Goal: Task Accomplishment & Management: Manage account settings

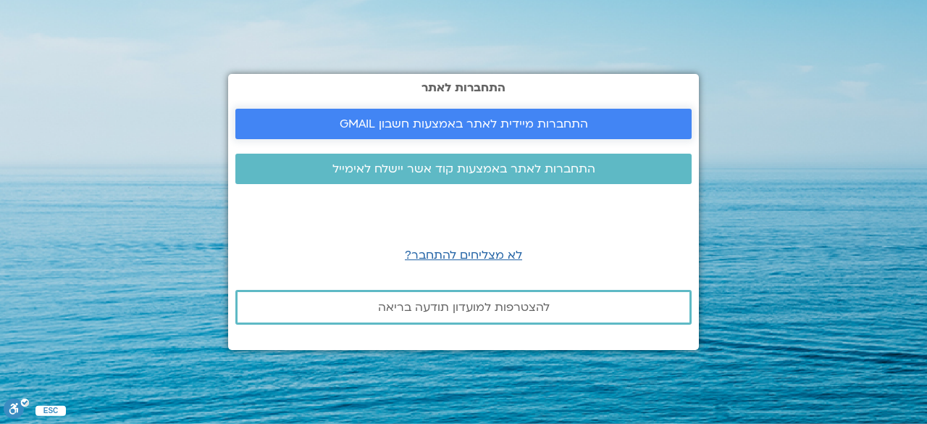
click at [466, 123] on span "התחברות מיידית לאתר באמצעות חשבון GMAIL" at bounding box center [464, 123] width 248 height 13
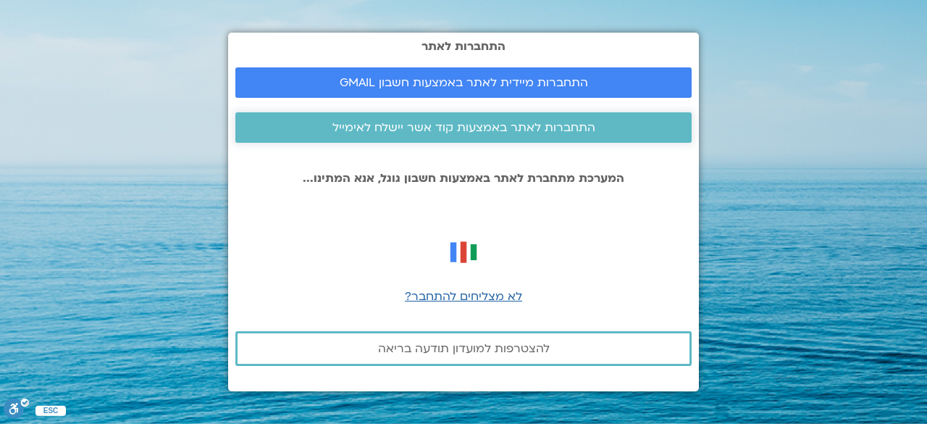
click at [477, 122] on span "התחברות לאתר באמצעות קוד אשר יישלח לאימייל" at bounding box center [463, 127] width 263 height 13
click at [510, 78] on span "התחברות מיידית לאתר באמצעות חשבון GMAIL" at bounding box center [464, 82] width 248 height 13
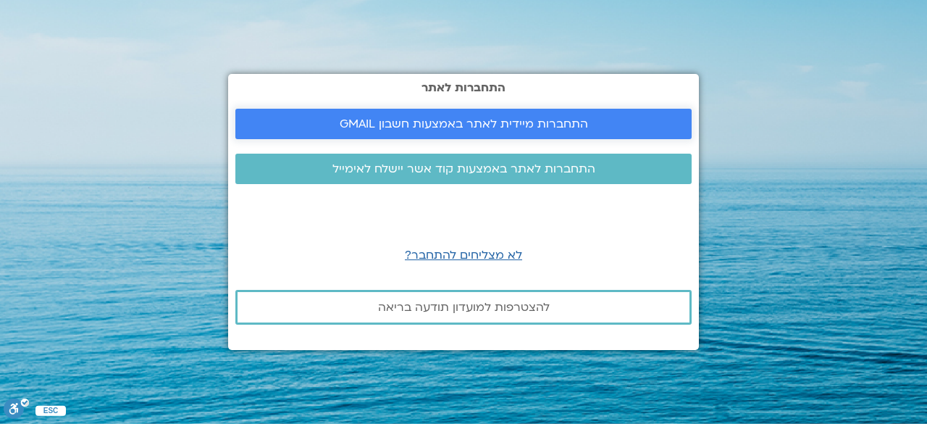
click at [535, 125] on span "התחברות מיידית לאתר באמצעות חשבון GMAIL" at bounding box center [464, 123] width 248 height 13
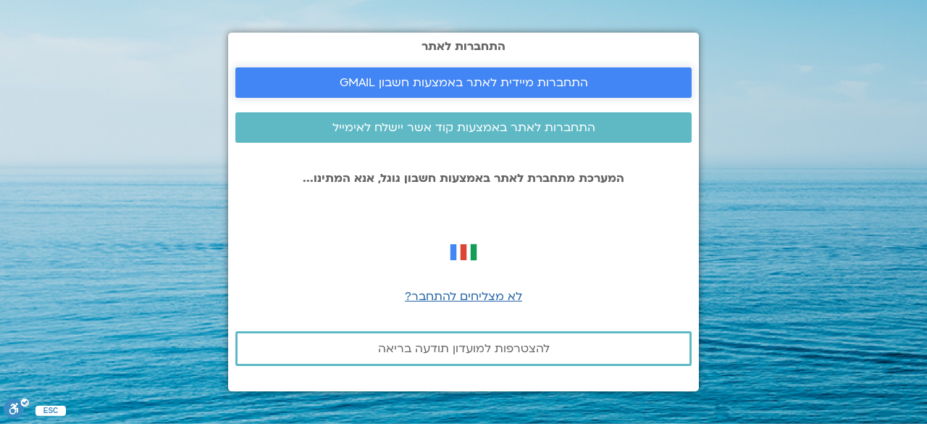
click at [537, 84] on span "התחברות מיידית לאתר באמצעות חשבון GMAIL" at bounding box center [464, 82] width 248 height 13
click at [481, 86] on span "התחברות מיידית לאתר באמצעות חשבון GMAIL" at bounding box center [464, 82] width 248 height 13
click at [607, 70] on link "התחברות מיידית לאתר באמצעות חשבון GMAIL" at bounding box center [463, 82] width 456 height 30
click at [598, 86] on span "התחברות מיידית לאתר באמצעות חשבון GMAIL" at bounding box center [464, 82] width 422 height 13
click at [596, 80] on span "התחברות מיידית לאתר באמצעות חשבון GMAIL" at bounding box center [464, 82] width 422 height 13
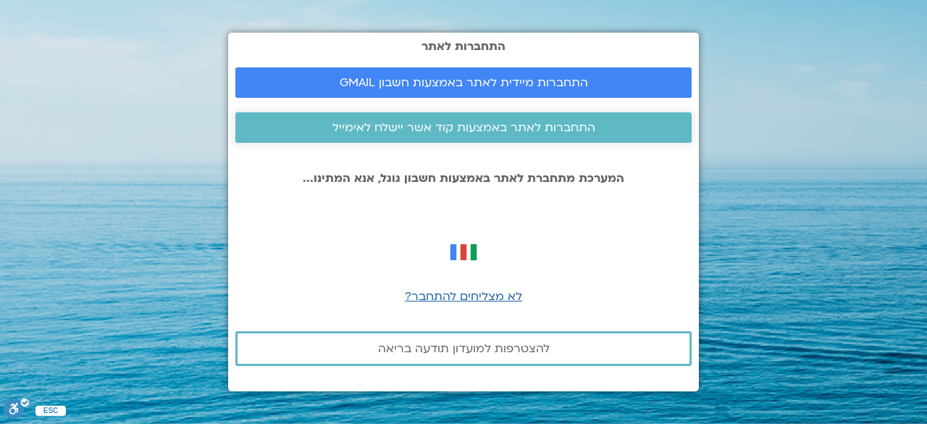
click at [497, 123] on span "התחברות לאתר באמצעות קוד אשר יישלח לאימייל" at bounding box center [463, 127] width 263 height 13
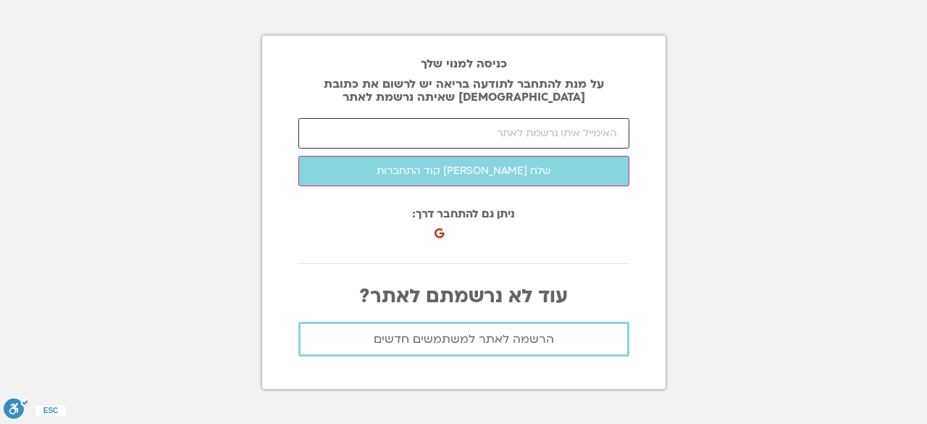
click at [606, 133] on input "email" at bounding box center [463, 133] width 331 height 30
type input "esteresterbo@gmail.com"
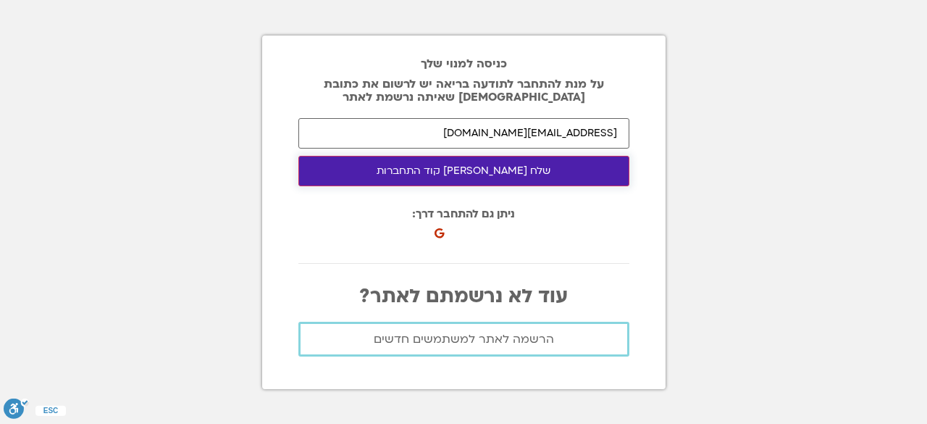
click at [497, 169] on button "שלח לי קוד התחברות" at bounding box center [463, 171] width 331 height 30
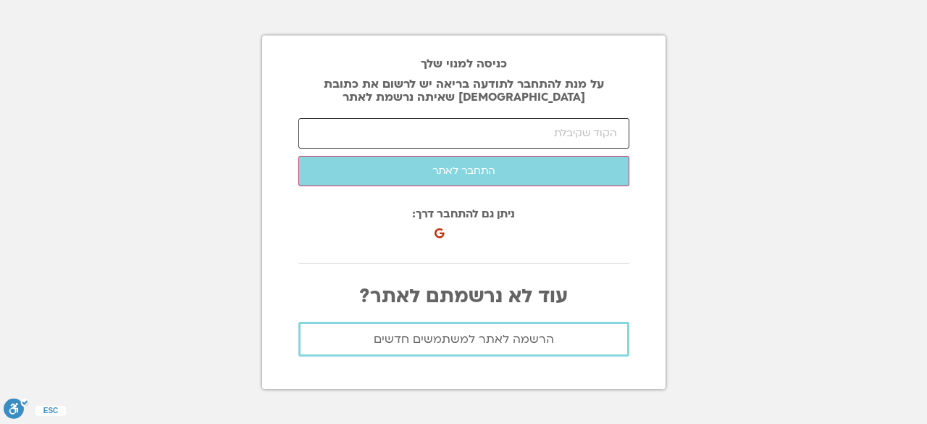
click at [607, 134] on input "number" at bounding box center [463, 133] width 331 height 30
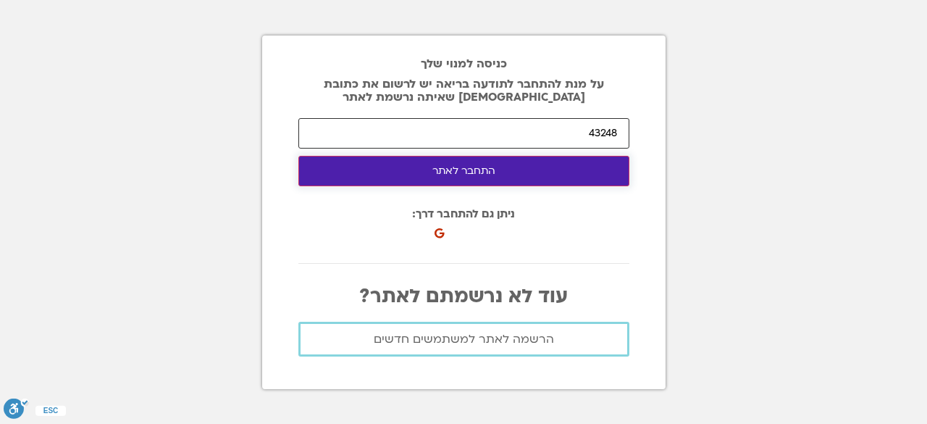
type input "43248"
click at [495, 175] on button "התחבר לאתר" at bounding box center [463, 171] width 331 height 30
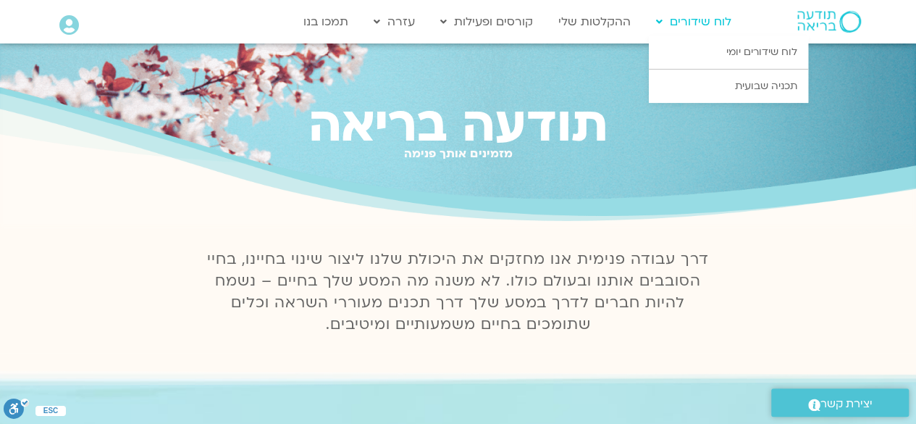
click at [700, 25] on link "לוח שידורים" at bounding box center [694, 22] width 90 height 28
click at [775, 51] on link "לוח שידורים יומי" at bounding box center [728, 51] width 159 height 33
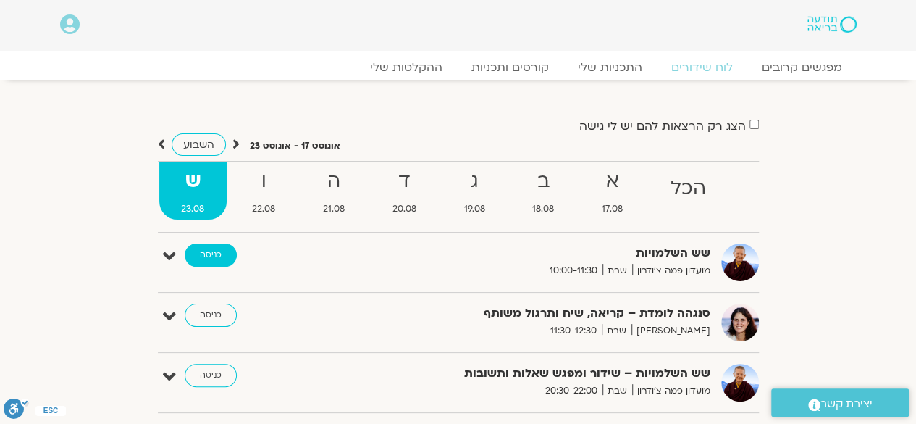
click at [212, 259] on link "כניסה" at bounding box center [211, 254] width 52 height 23
